Goal: Task Accomplishment & Management: Manage account settings

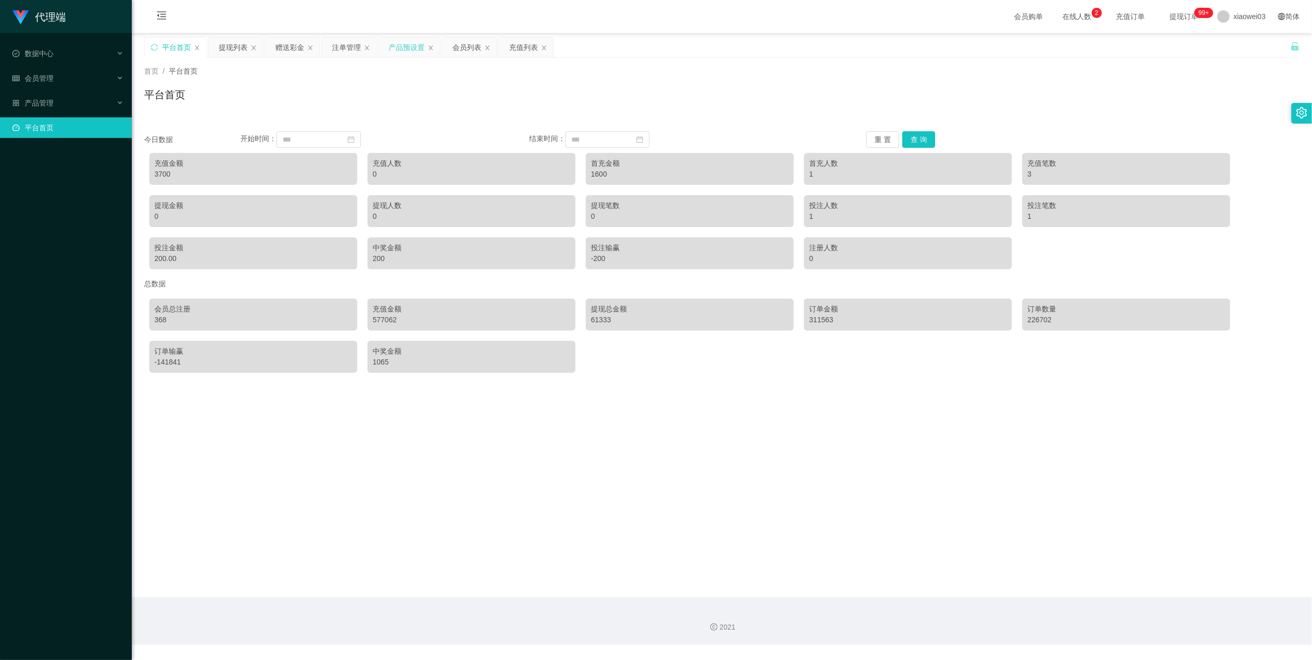
click at [384, 44] on div "产品预设置" at bounding box center [409, 48] width 62 height 20
click at [404, 45] on div "产品预设置" at bounding box center [407, 48] width 36 height 20
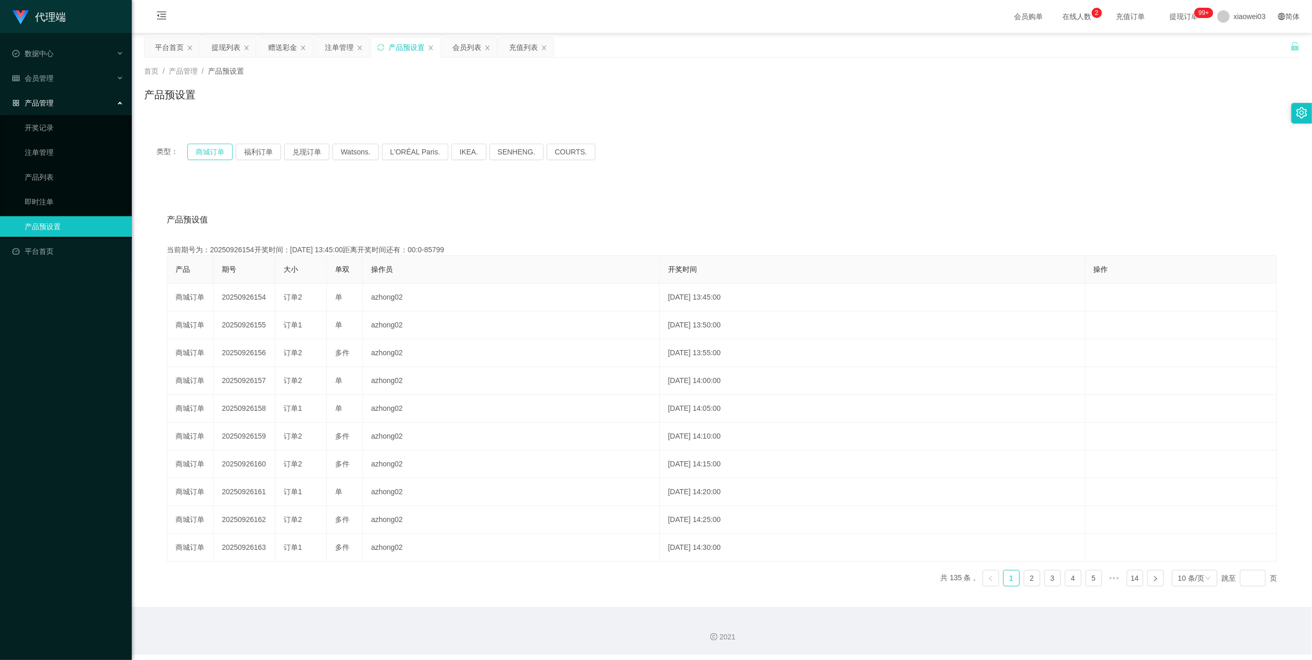
click at [213, 149] on button "商城订单" at bounding box center [209, 152] width 45 height 16
click at [382, 46] on icon "图标: sync" at bounding box center [380, 47] width 7 height 7
click at [200, 151] on button "商城订单" at bounding box center [209, 152] width 45 height 16
click at [384, 48] on icon "图标: sync" at bounding box center [380, 47] width 7 height 7
click at [212, 149] on button "商城订单" at bounding box center [209, 152] width 45 height 16
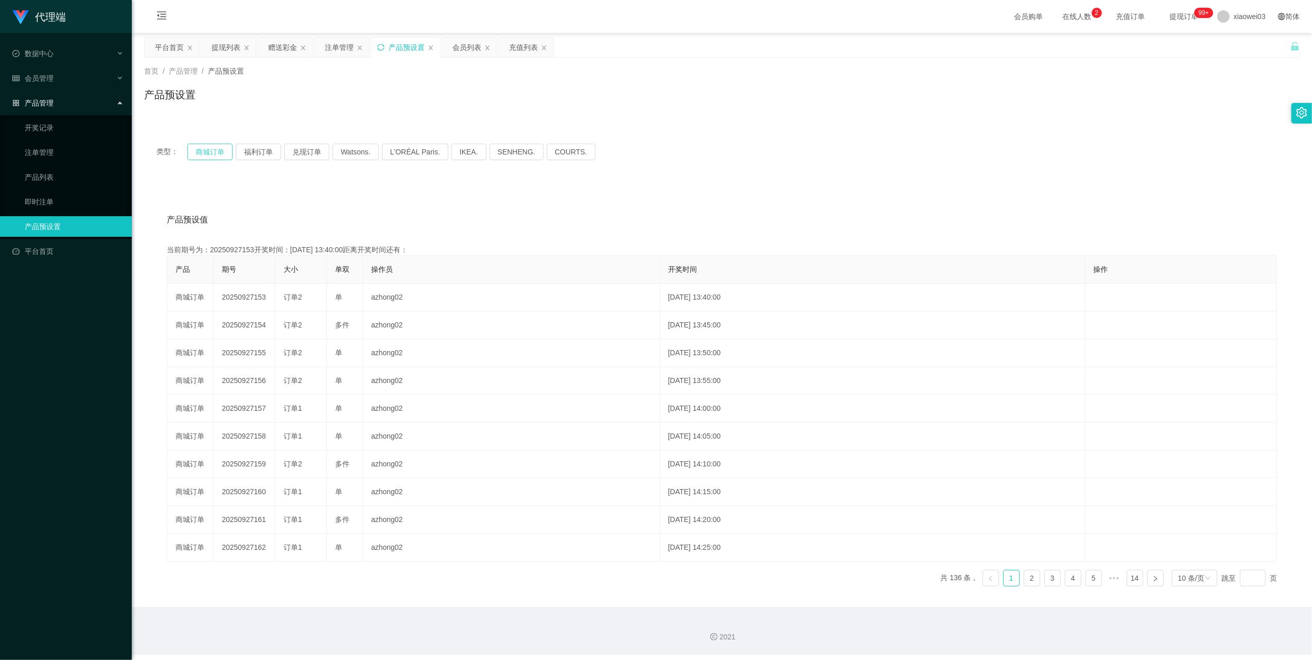
click at [212, 149] on button "商城订单" at bounding box center [209, 152] width 45 height 16
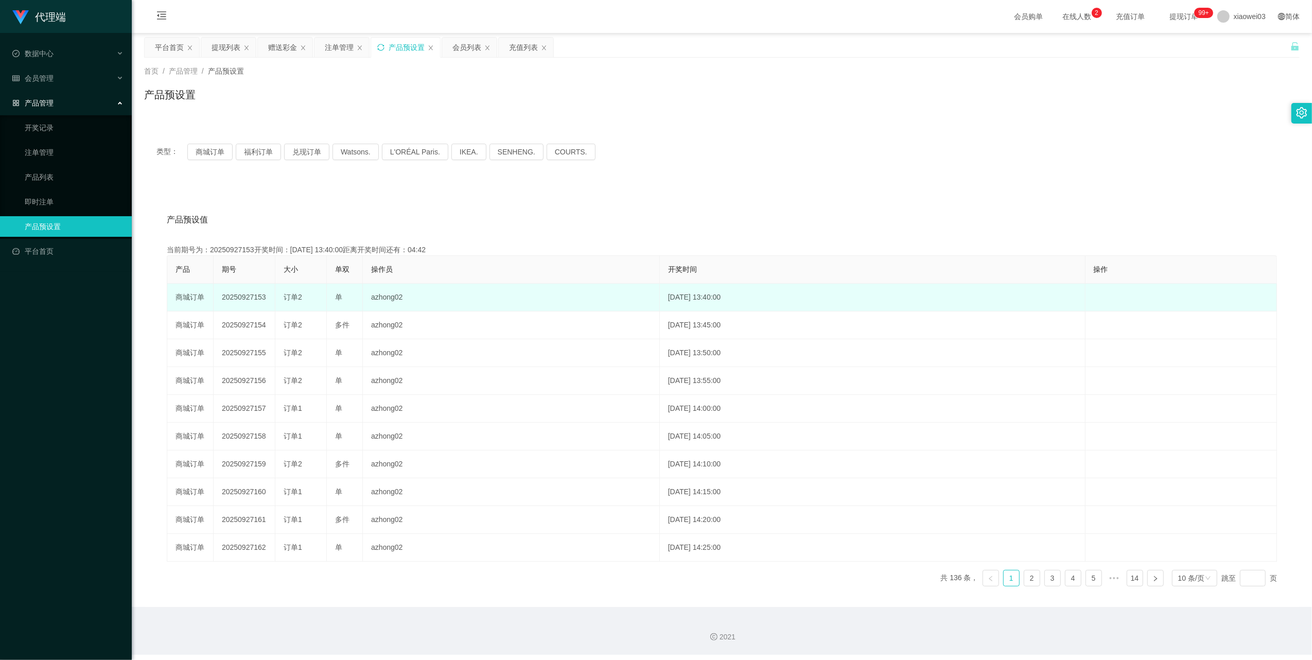
click at [250, 297] on td "20250927153" at bounding box center [245, 298] width 62 height 28
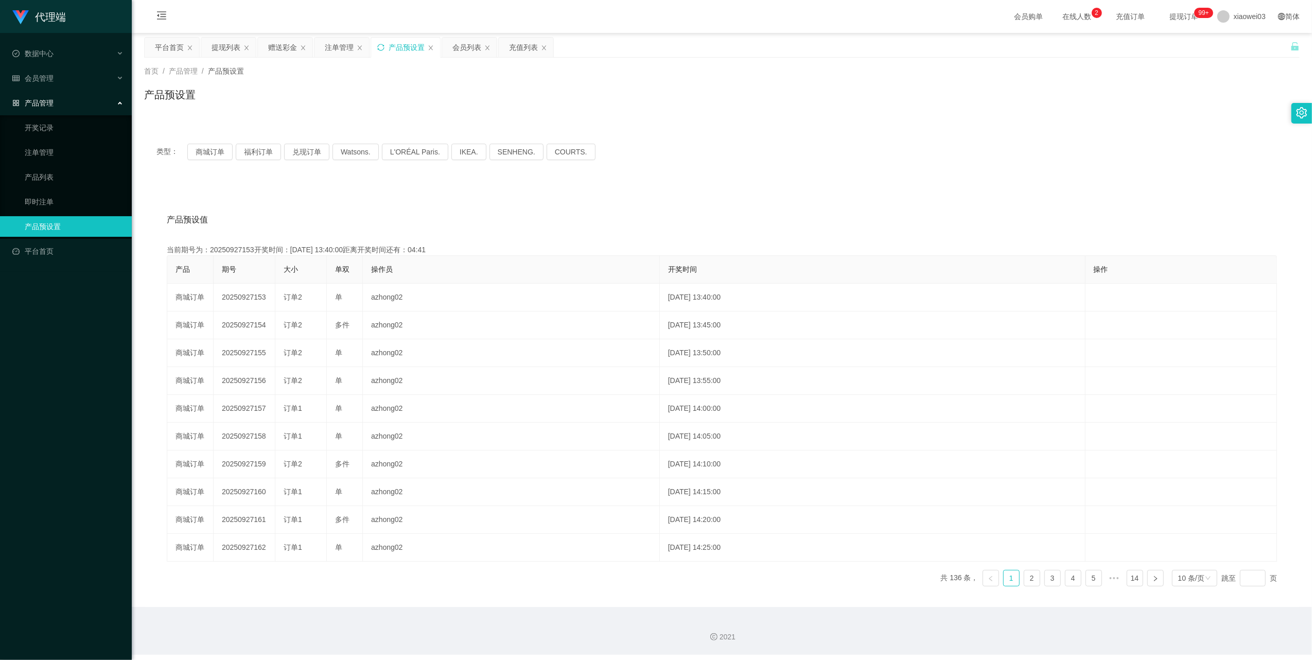
copy td "20250927153"
click at [332, 48] on div "注单管理" at bounding box center [339, 48] width 29 height 20
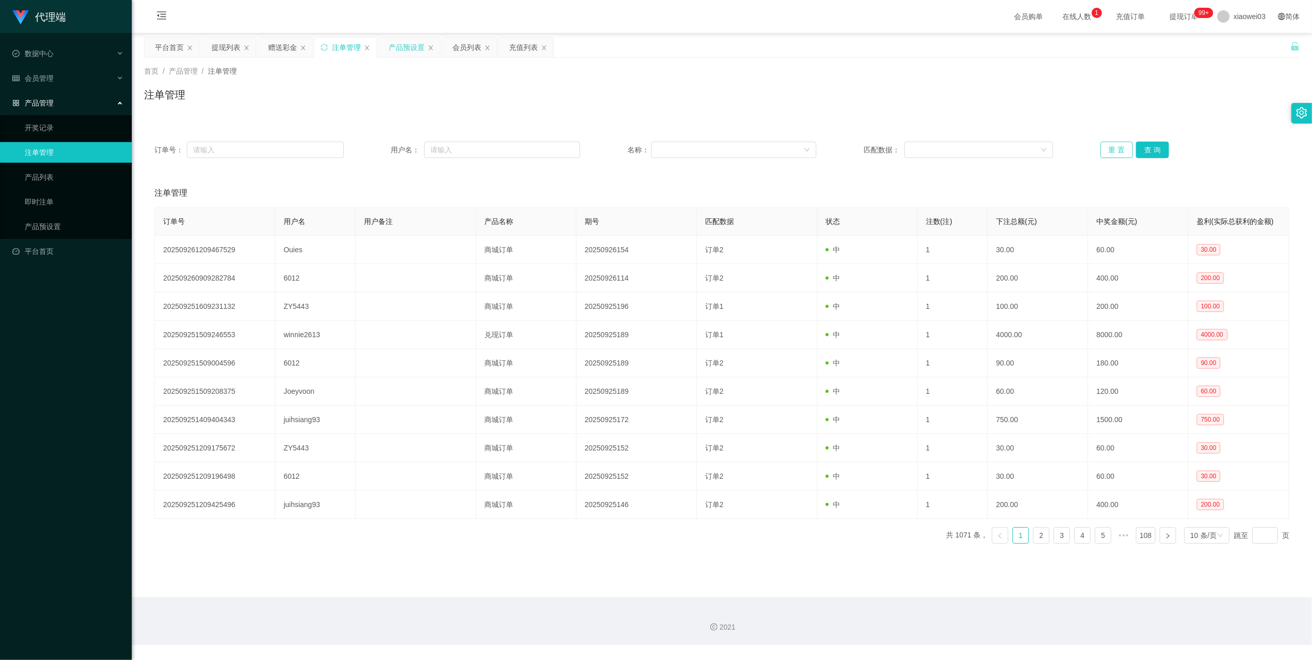
click at [1103, 151] on button "重 置" at bounding box center [1117, 150] width 33 height 16
click at [1102, 149] on button "重 置" at bounding box center [1117, 150] width 33 height 16
click at [1115, 148] on button "重 置" at bounding box center [1117, 150] width 33 height 16
click at [1101, 147] on button "重 置" at bounding box center [1117, 150] width 33 height 16
click at [223, 48] on div "提现列表" at bounding box center [226, 48] width 29 height 20
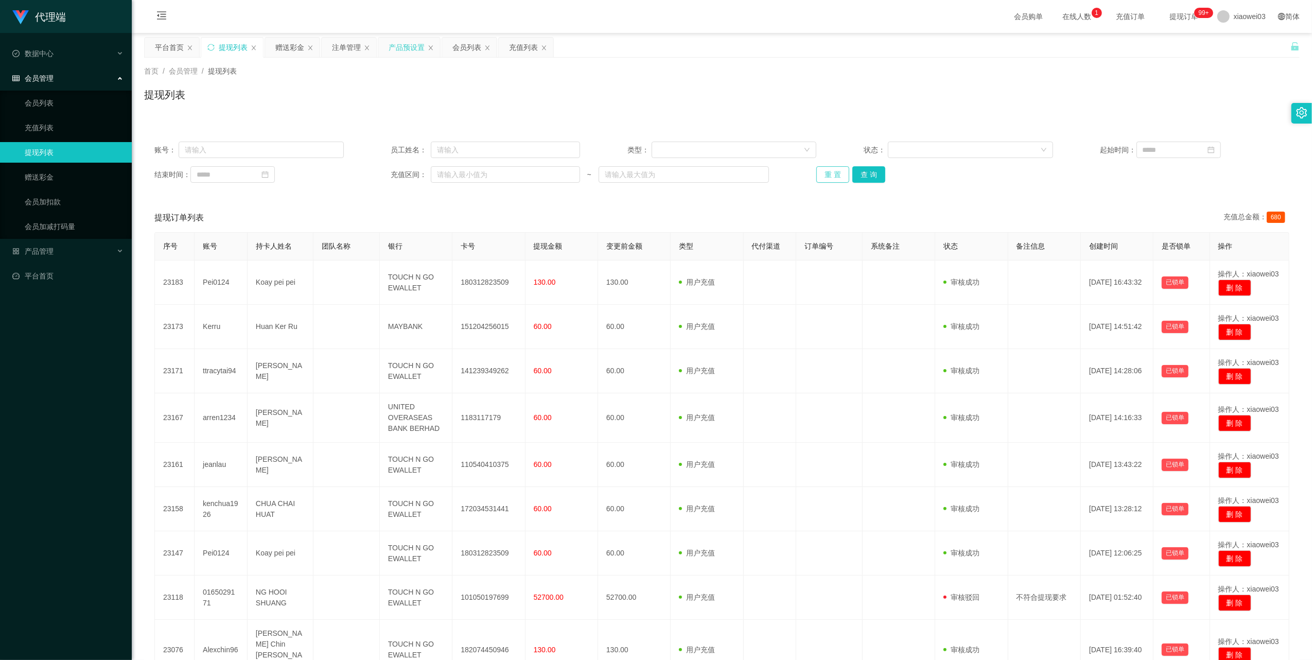
click at [829, 179] on button "重 置" at bounding box center [832, 174] width 33 height 16
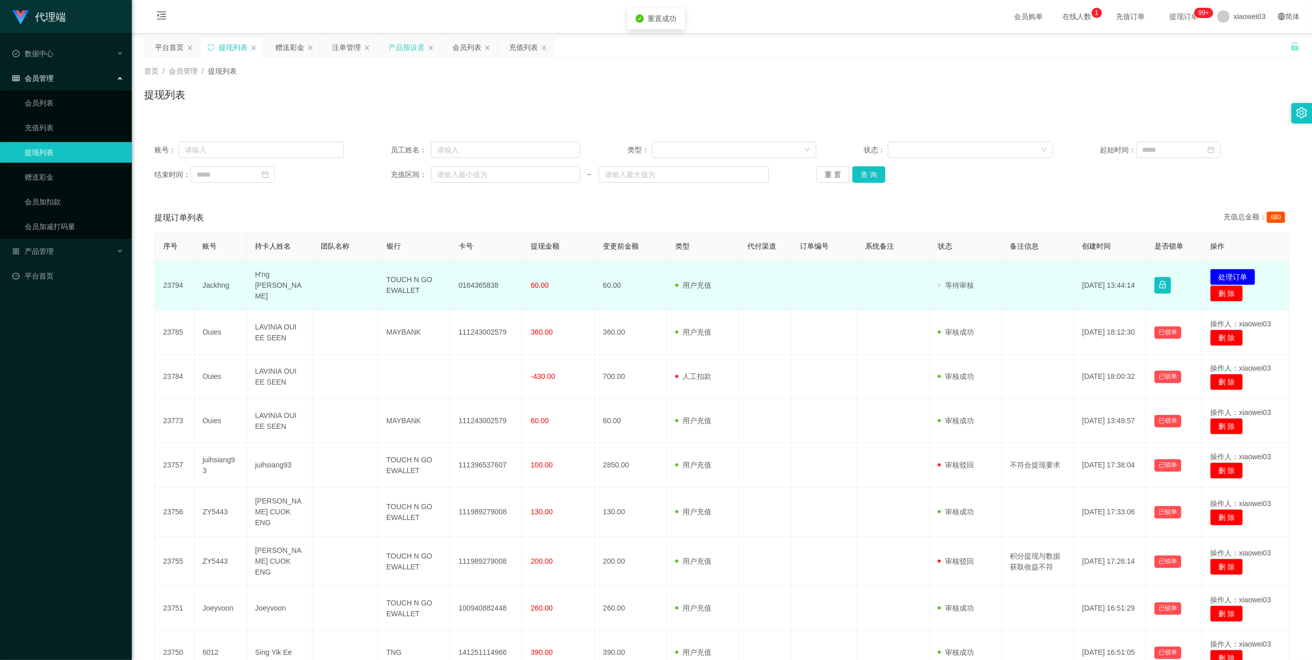
click at [490, 287] on td "0164365838" at bounding box center [486, 285] width 72 height 50
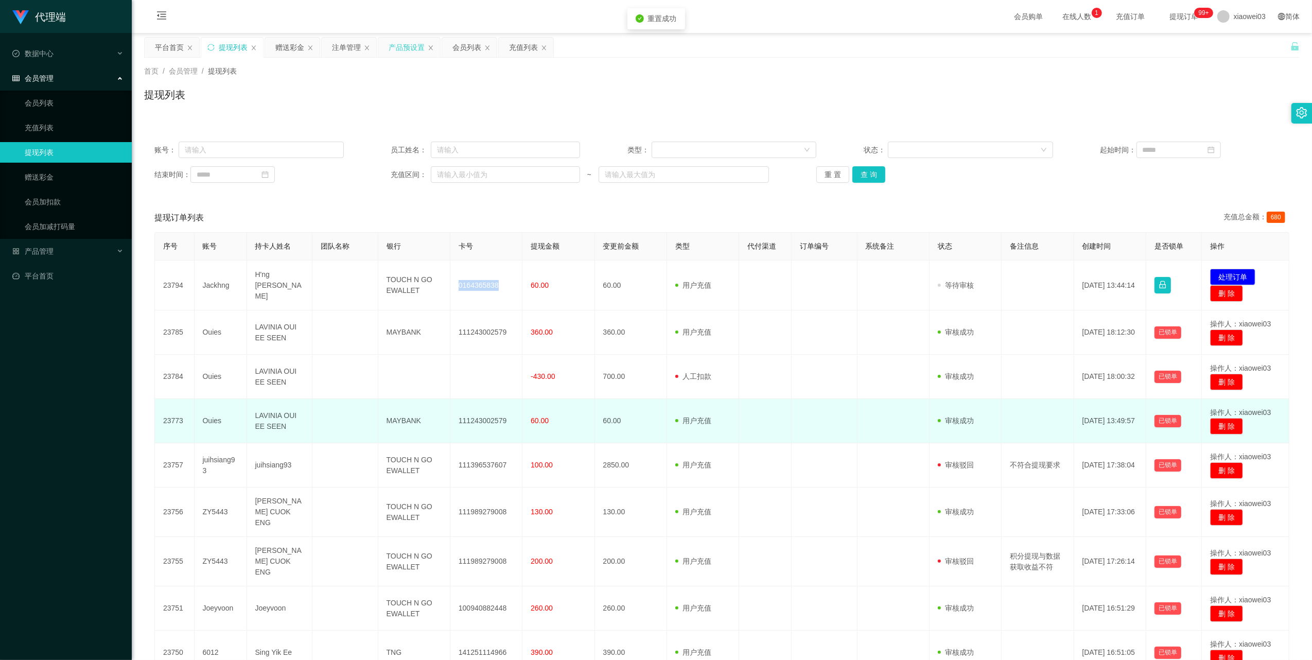
copy td "0164365838"
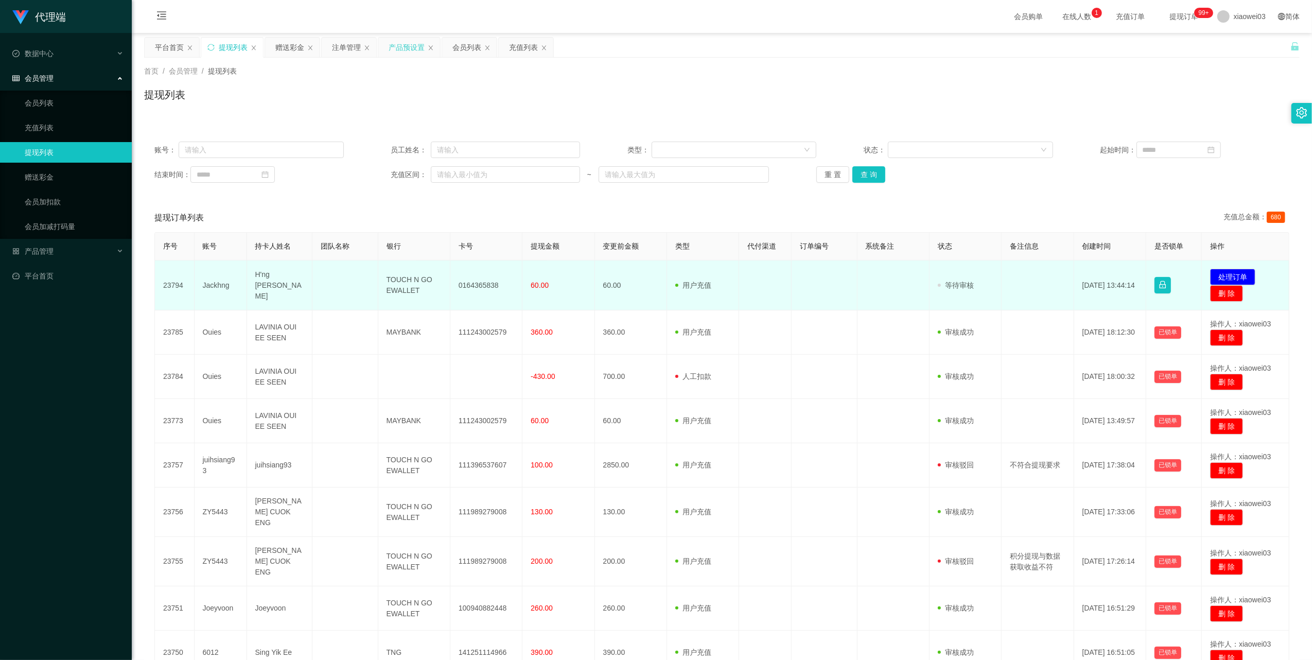
click at [399, 289] on td "TOUCH N GO EWALLET" at bounding box center [414, 285] width 72 height 50
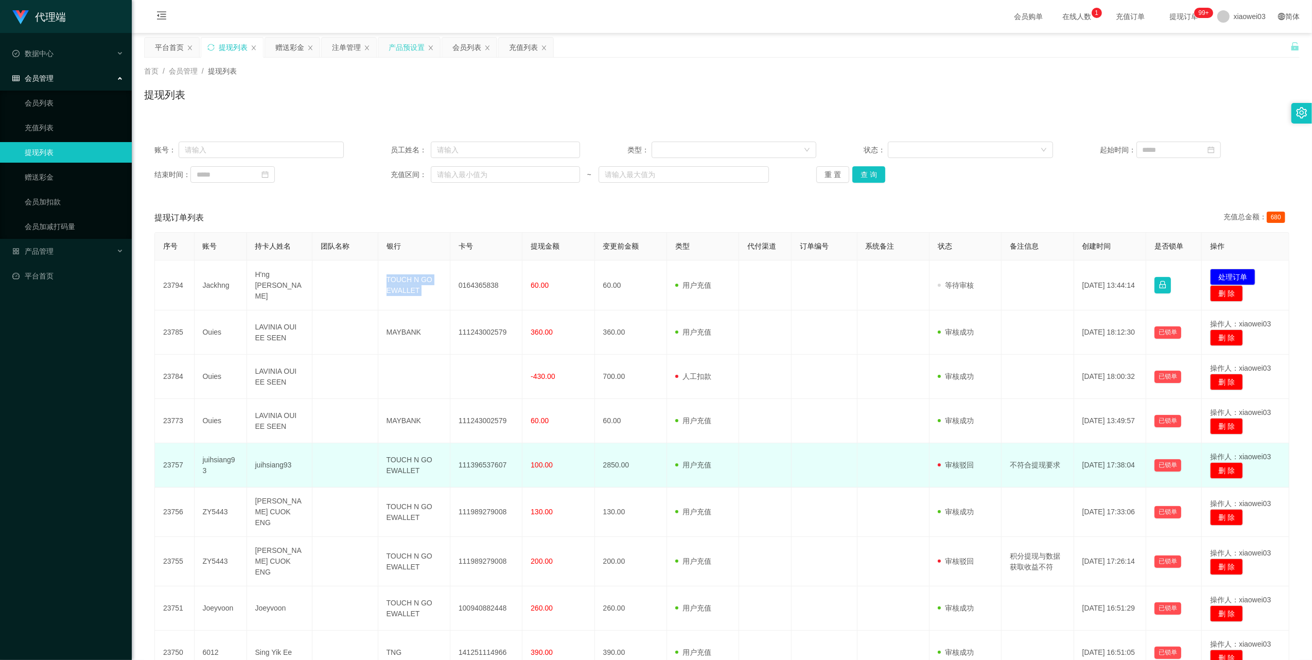
copy td "TOUCH N GO EWALLET"
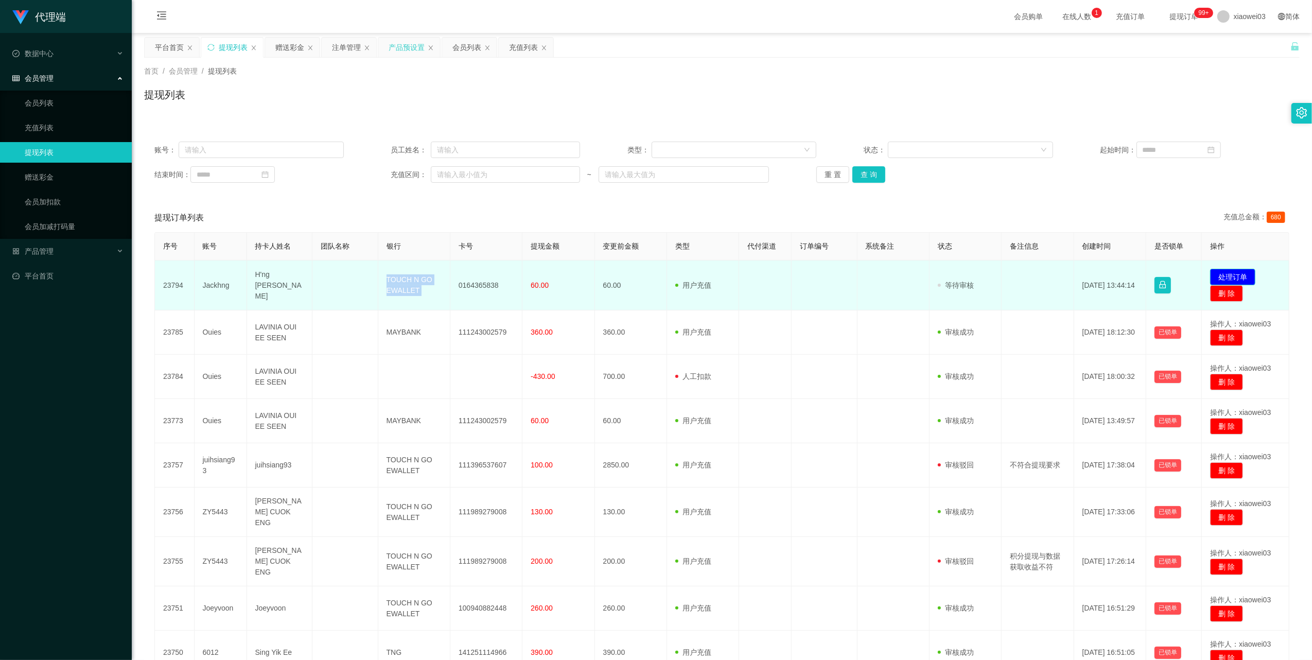
click at [1225, 272] on button "处理订单" at bounding box center [1232, 277] width 45 height 16
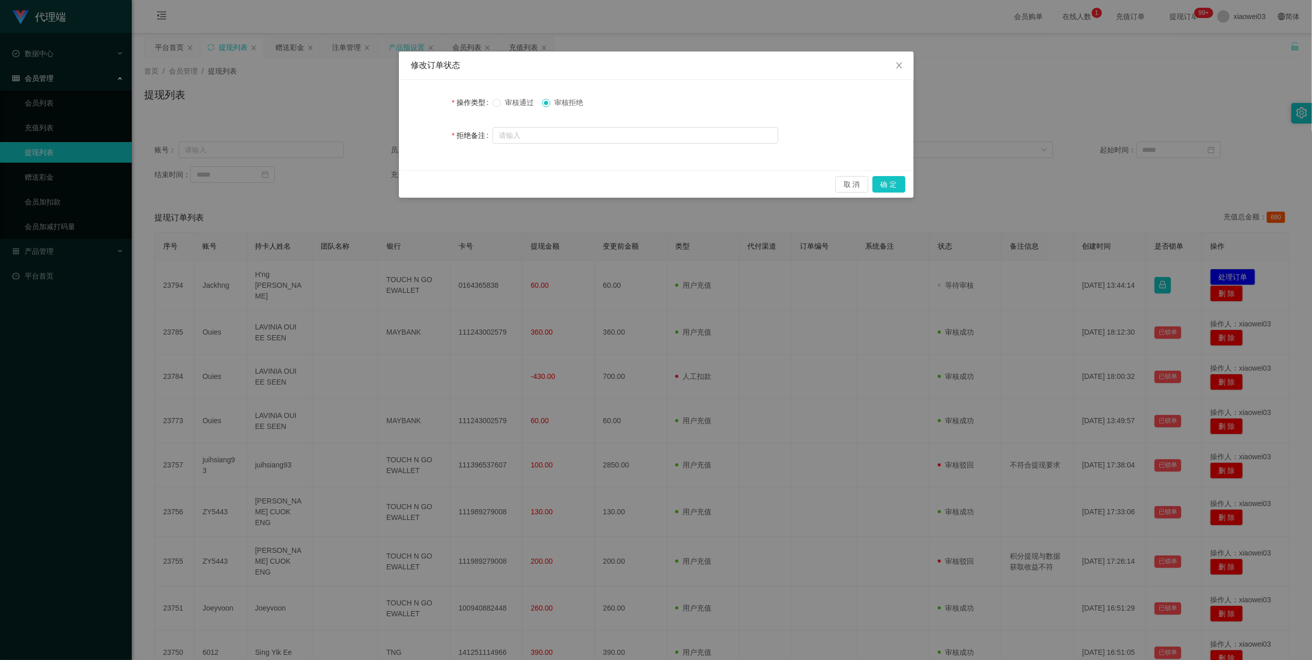
click at [521, 99] on span "审核通过" at bounding box center [519, 102] width 37 height 8
click at [889, 184] on button "确 定" at bounding box center [889, 184] width 33 height 16
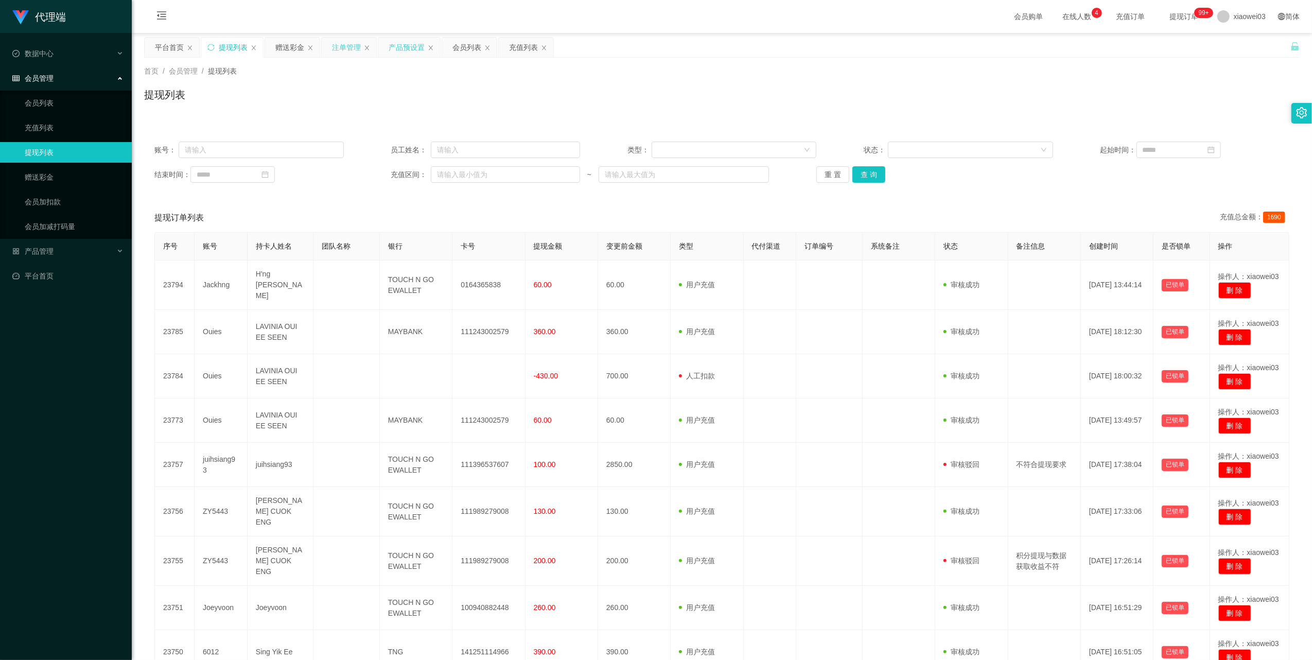
click at [340, 44] on div "注单管理" at bounding box center [346, 48] width 29 height 20
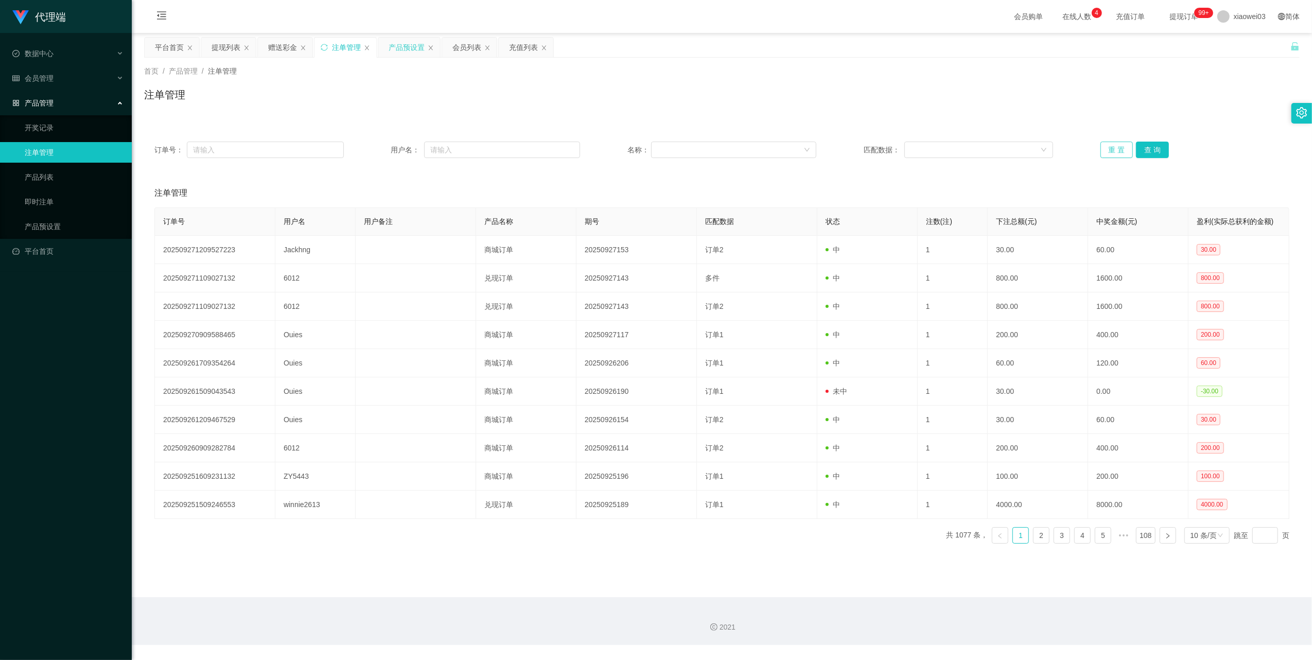
click at [1113, 151] on button "重 置" at bounding box center [1117, 150] width 33 height 16
